Goal: Information Seeking & Learning: Find specific fact

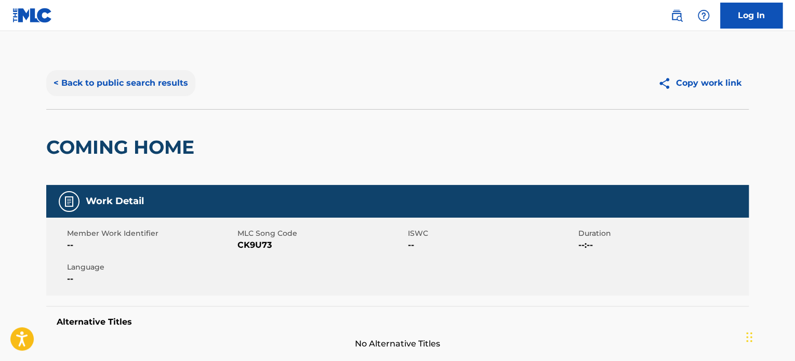
click at [132, 76] on button "< Back to public search results" at bounding box center [120, 83] width 149 height 26
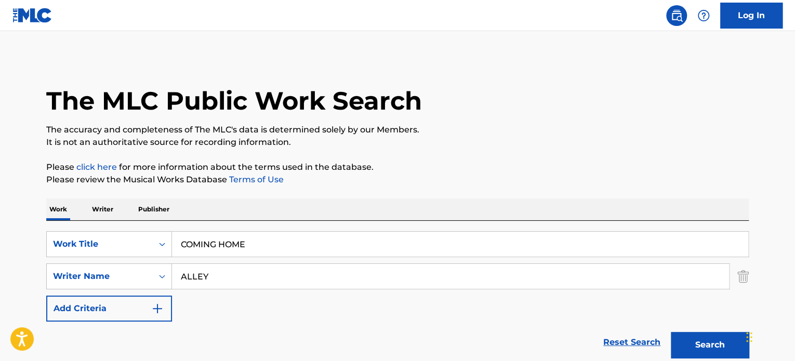
drag, startPoint x: 253, startPoint y: 240, endPoint x: 64, endPoint y: 214, distance: 190.9
paste input "Time Is Running Out"
type input "Time Is Running Out"
drag, startPoint x: 161, startPoint y: 260, endPoint x: 74, endPoint y: 248, distance: 88.2
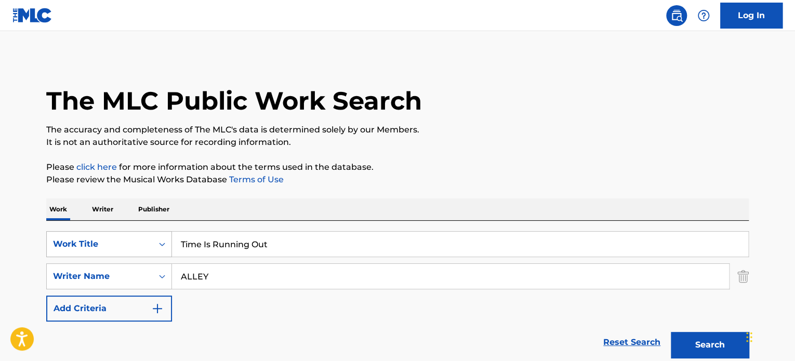
click at [74, 248] on div "SearchWithCriteria710e617c-c31e-460a-b5ae-53686a452298 Work Title Time Is Runni…" at bounding box center [397, 276] width 703 height 90
type input "[PERSON_NAME]"
click at [671, 332] on button "Search" at bounding box center [710, 345] width 78 height 26
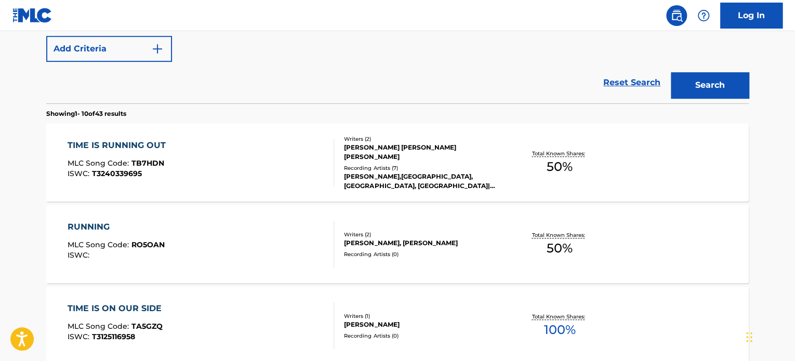
click at [487, 155] on div "[PERSON_NAME] [PERSON_NAME] [PERSON_NAME]" at bounding box center [422, 152] width 157 height 19
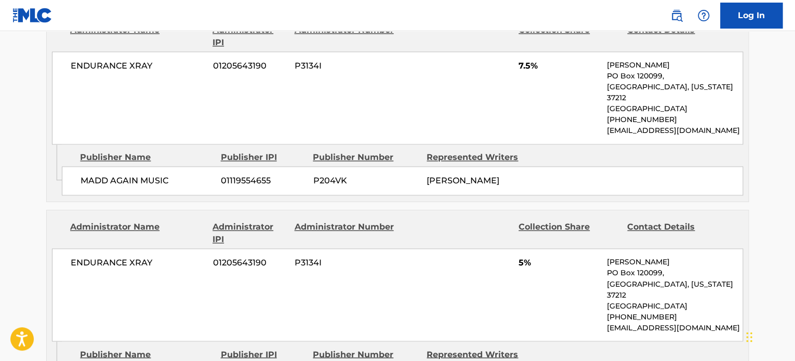
scroll to position [832, 0]
